Goal: Information Seeking & Learning: Learn about a topic

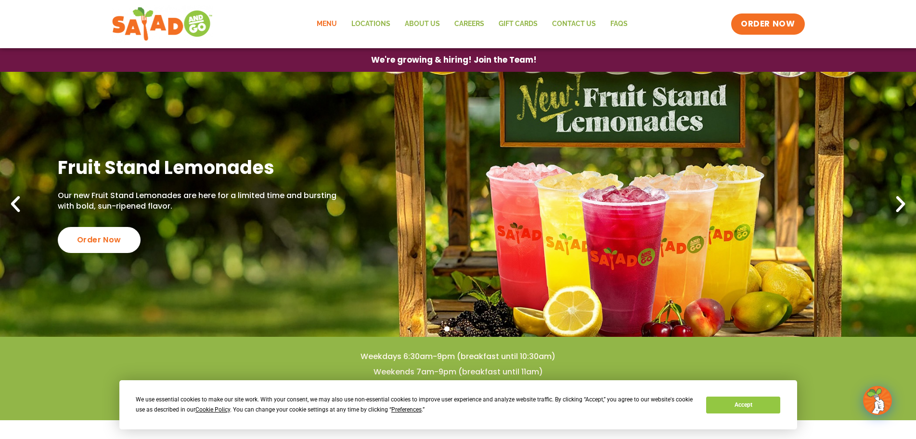
click at [331, 23] on link "Menu" at bounding box center [327, 24] width 35 height 22
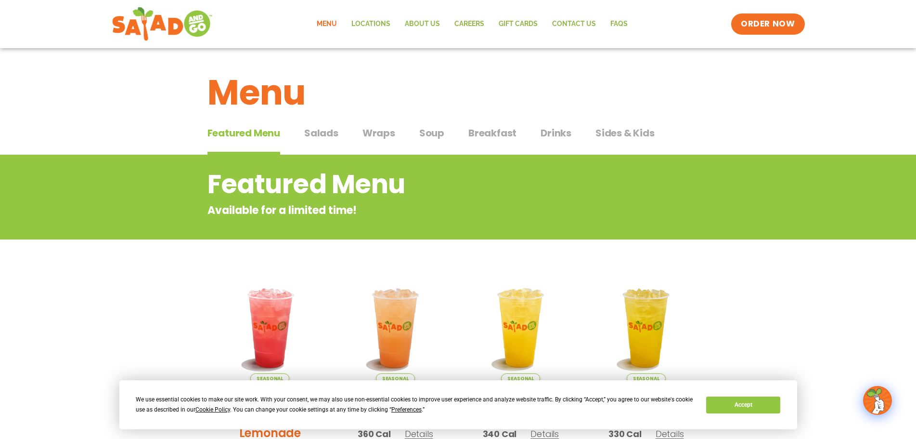
click at [319, 131] on span "Salads" at bounding box center [321, 133] width 34 height 14
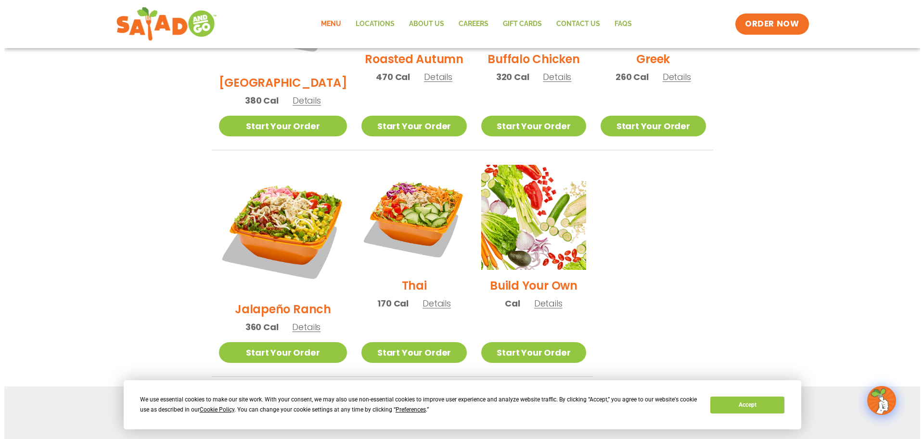
scroll to position [626, 0]
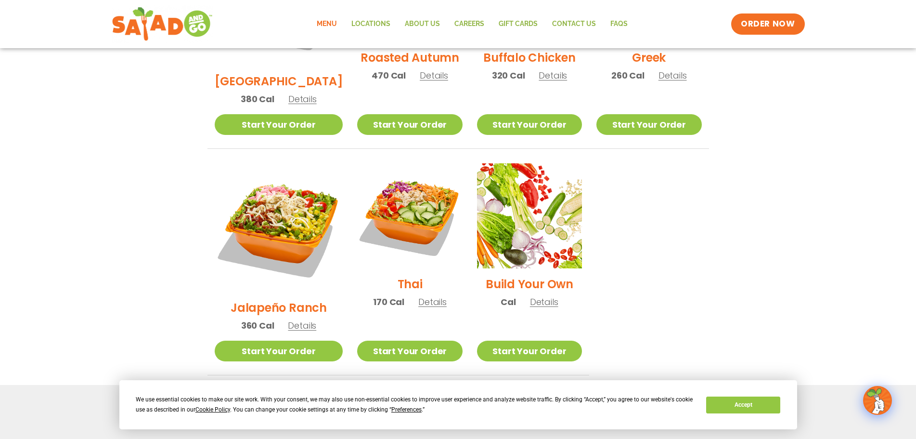
click at [534, 296] on span "Details" at bounding box center [544, 302] width 28 height 12
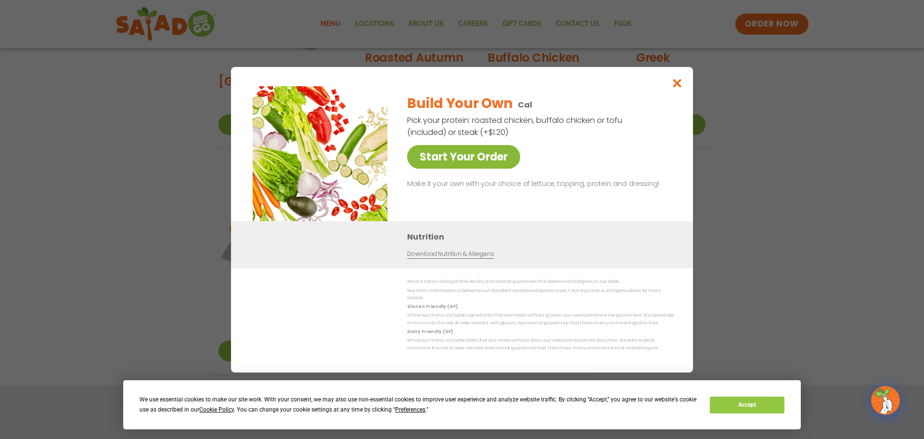
click at [489, 167] on link "Start Your Order" at bounding box center [463, 157] width 113 height 24
